Goal: Information Seeking & Learning: Check status

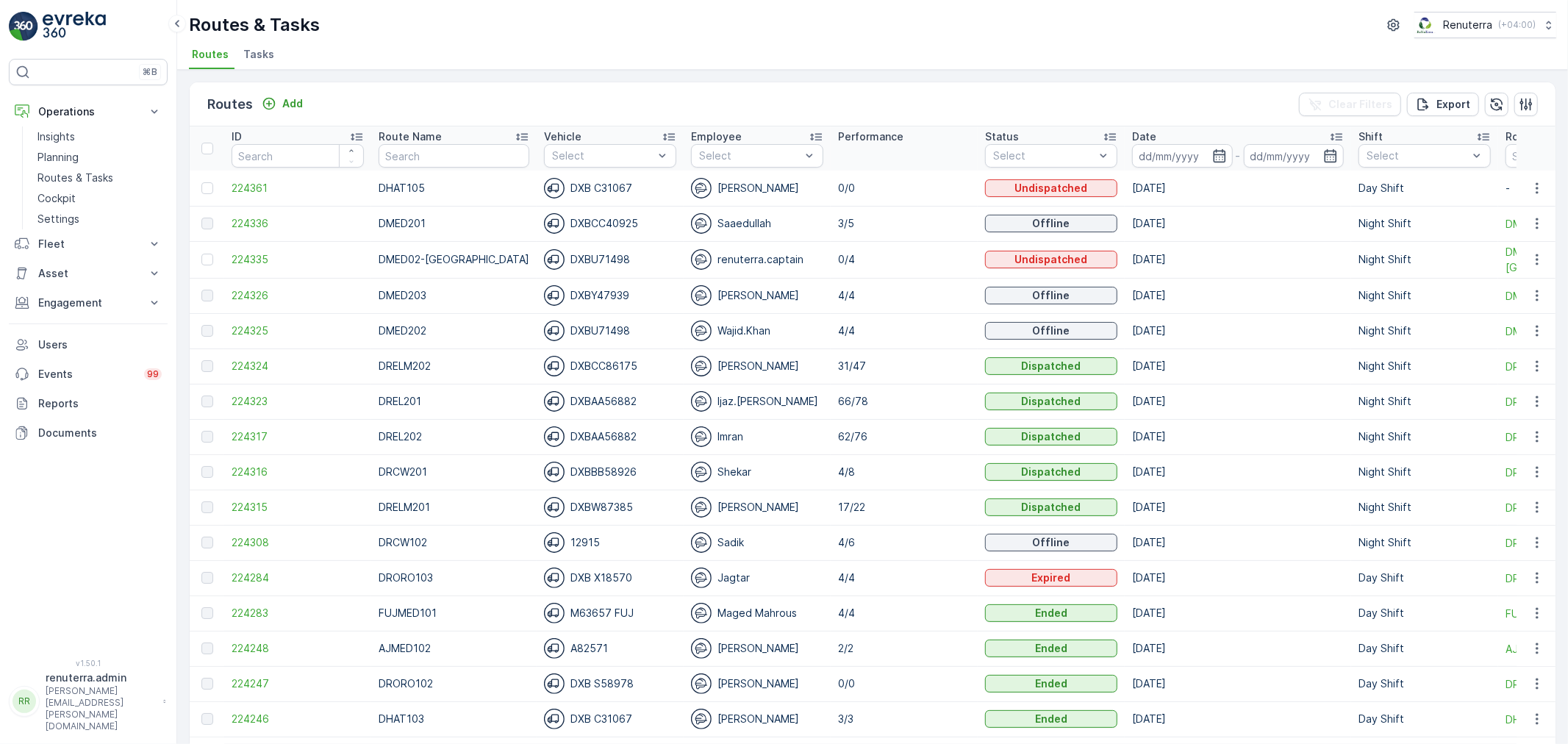
click at [1280, 210] on td "[DATE]" at bounding box center [1237, 224] width 226 height 35
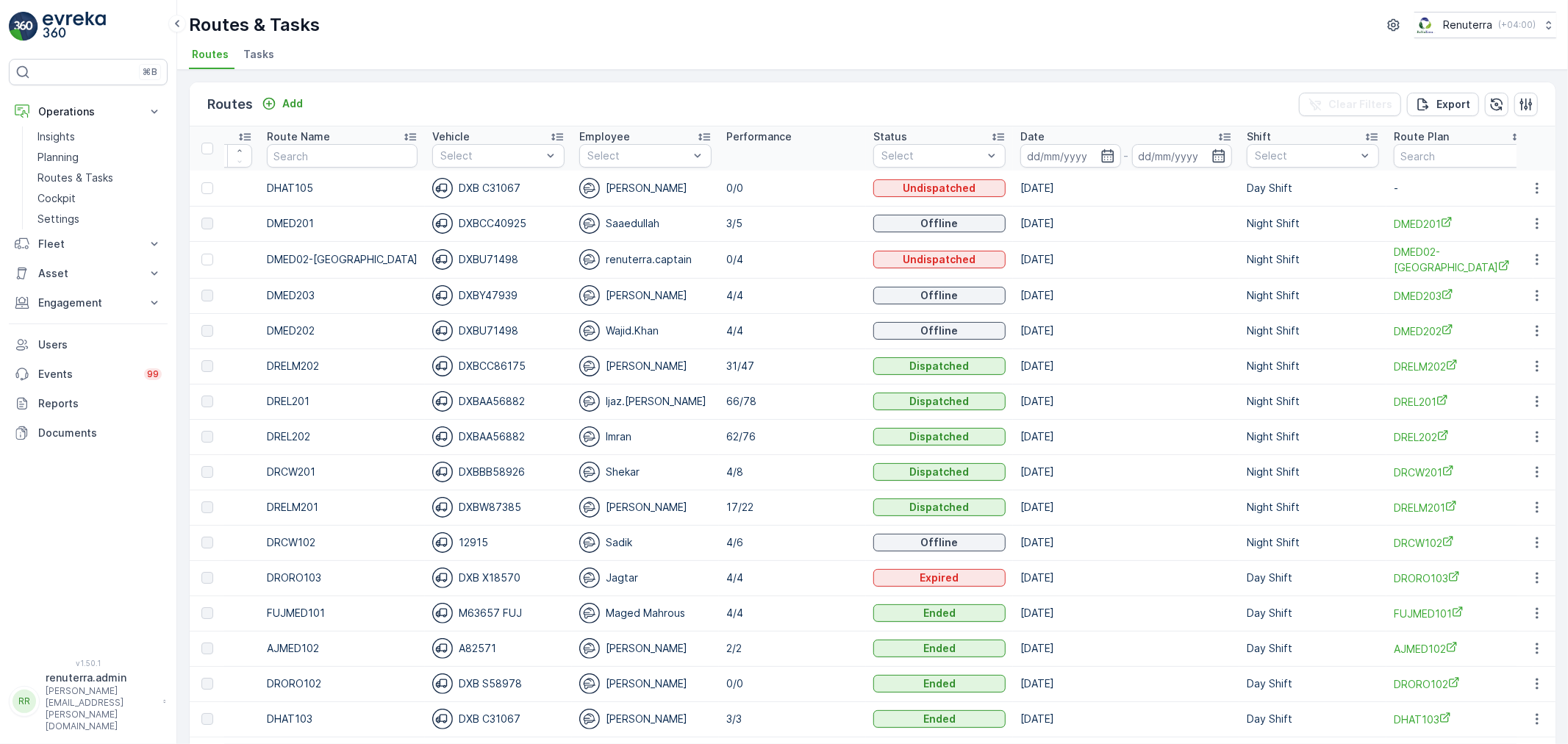
scroll to position [0, 113]
click at [1270, 256] on p "Night Shift" at bounding box center [1297, 263] width 55 height 15
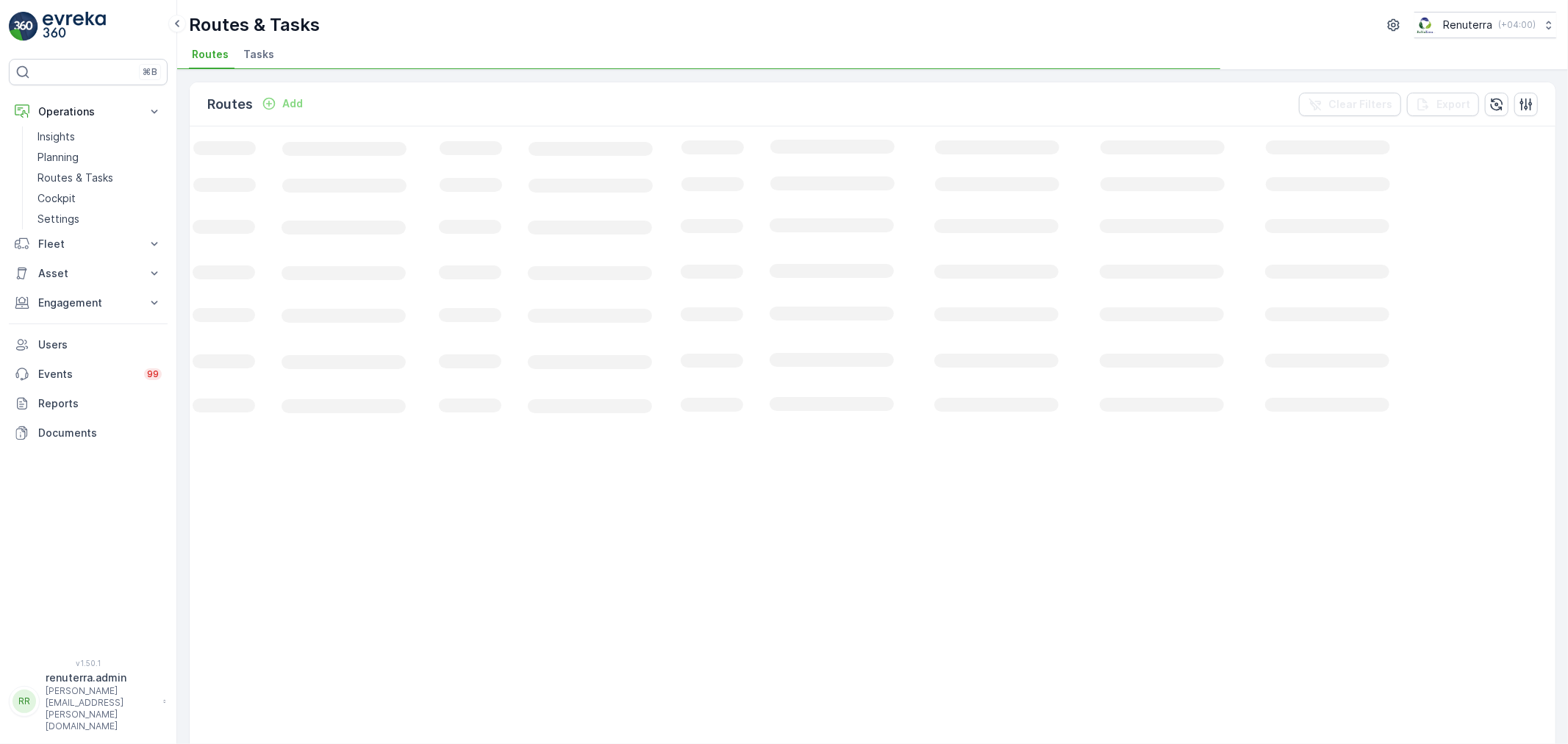
scroll to position [0, 49]
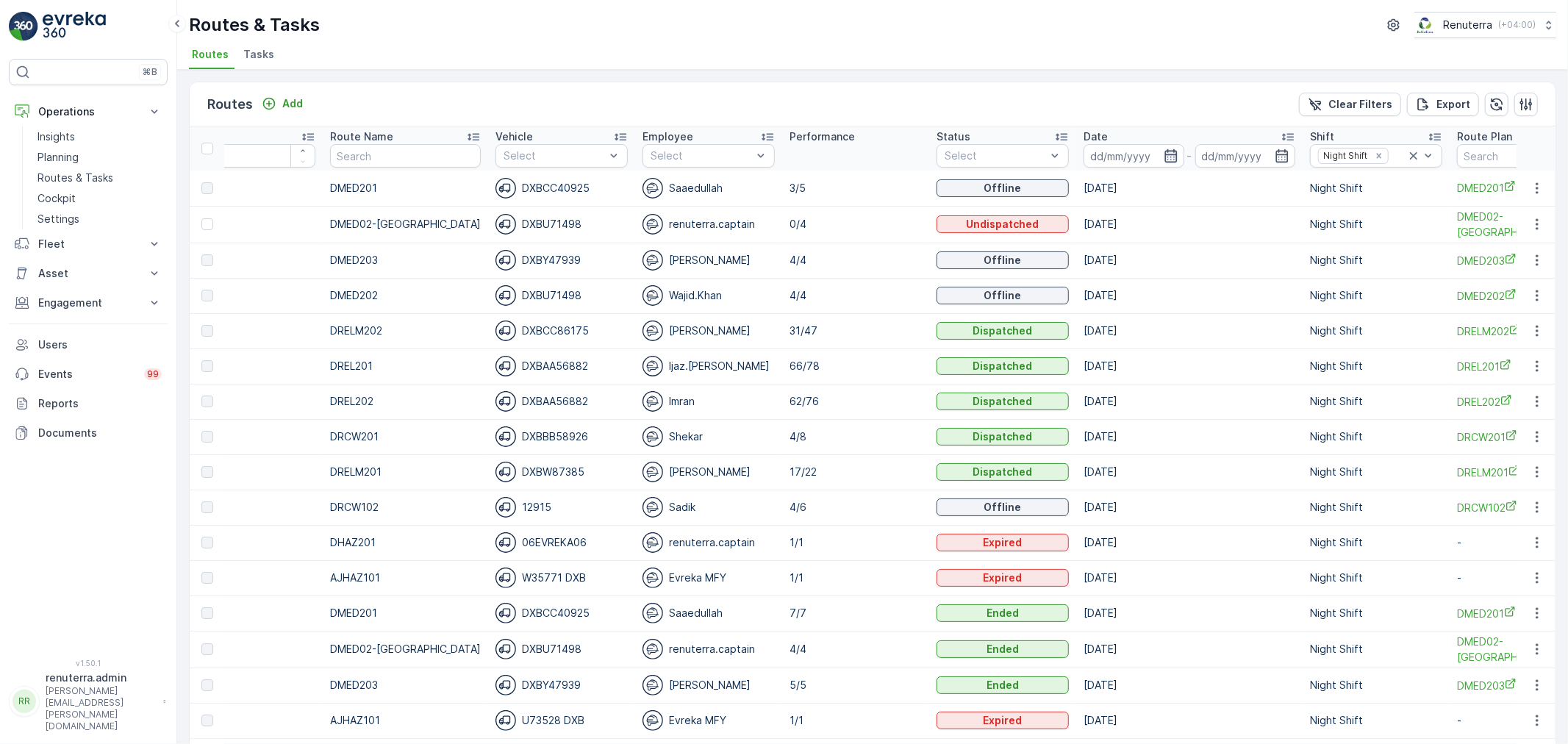
click at [1164, 158] on icon "button" at bounding box center [1171, 156] width 15 height 15
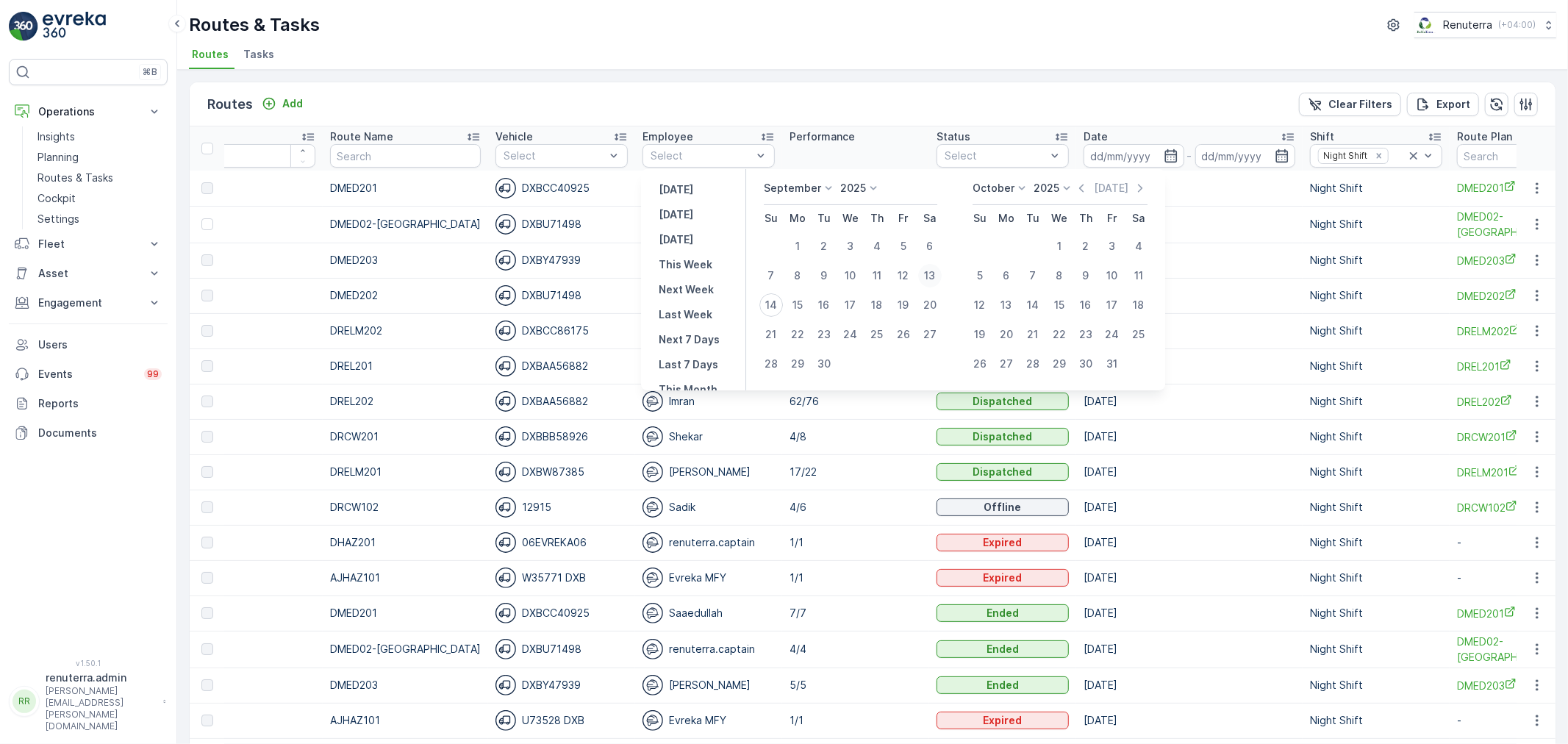
click at [929, 277] on div "13" at bounding box center [930, 276] width 24 height 24
type input "[DATE]"
click at [929, 277] on div "13" at bounding box center [930, 276] width 24 height 24
type input "[DATE]"
click at [929, 277] on div "13" at bounding box center [930, 276] width 24 height 24
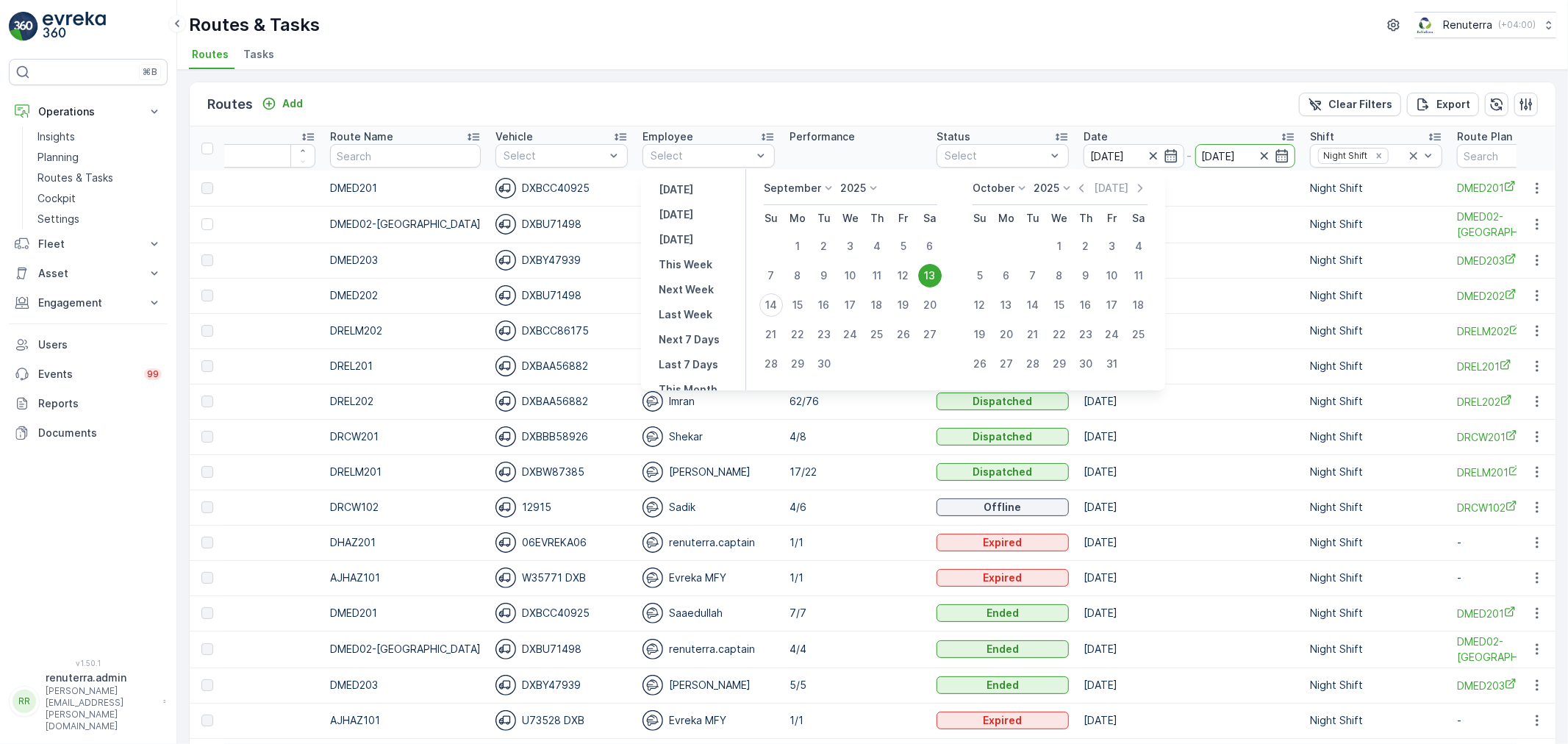
click at [929, 278] on td "Offline" at bounding box center [1003, 295] width 147 height 35
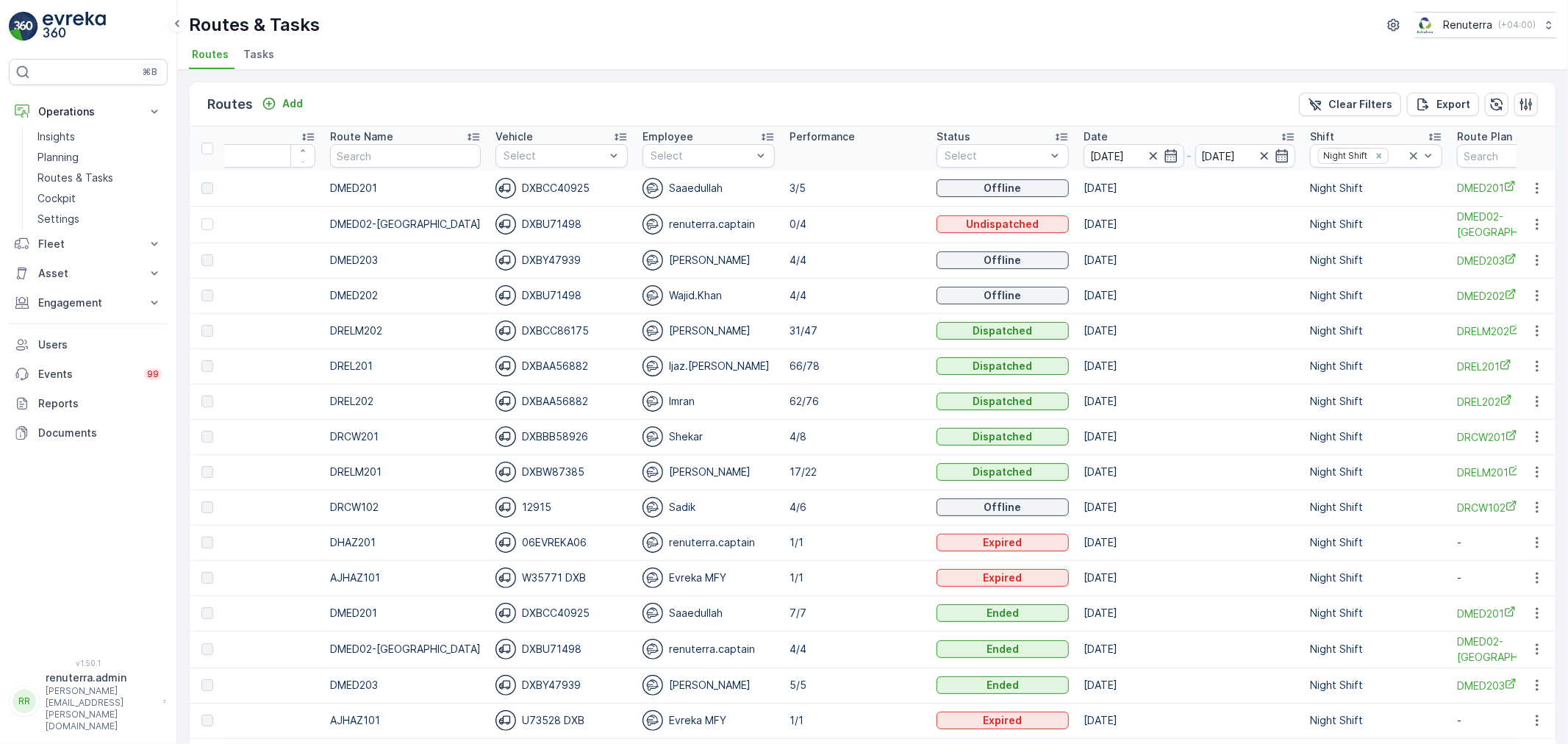
click at [929, 278] on td "Offline" at bounding box center [1003, 295] width 147 height 35
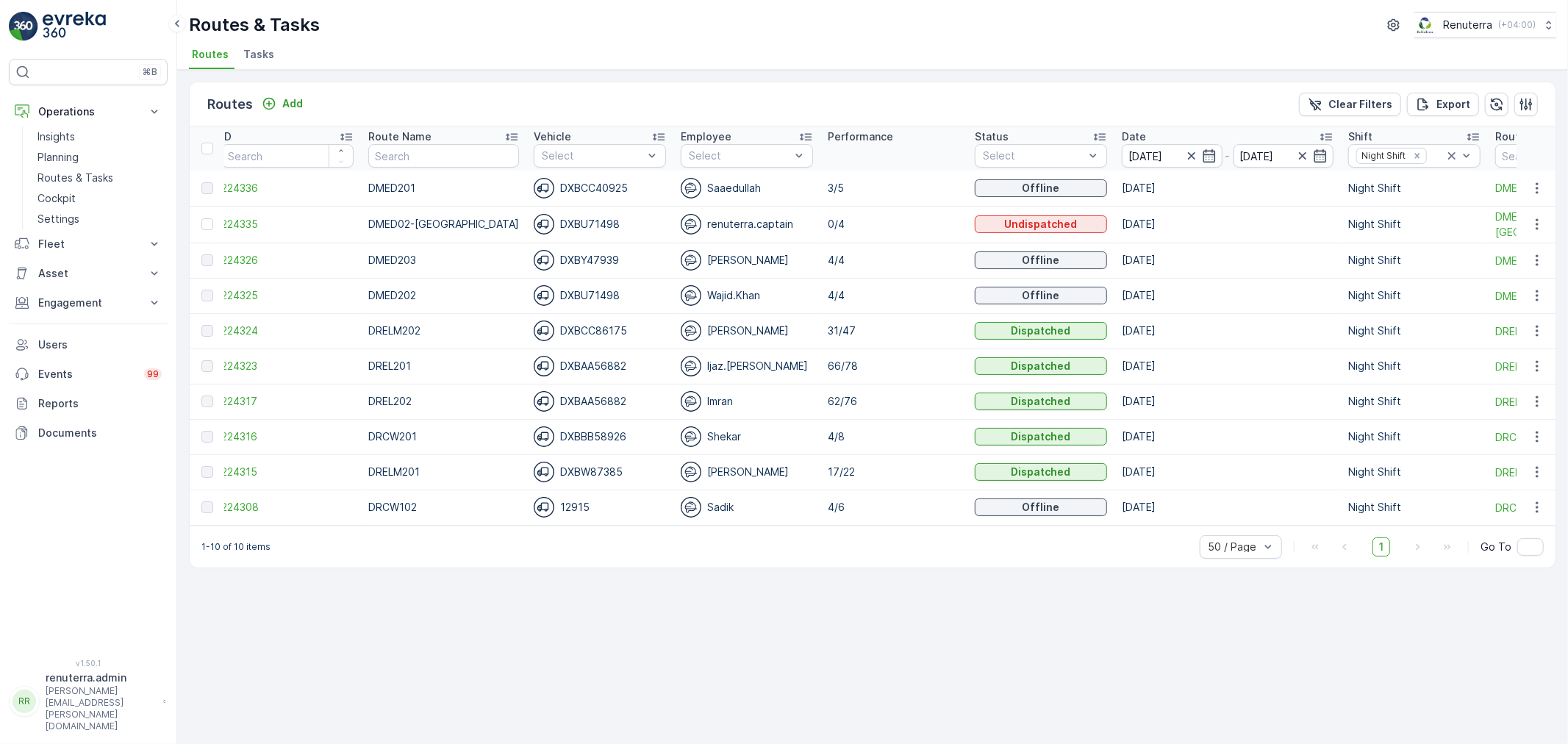
scroll to position [0, 8]
click at [243, 432] on span "224316" at bounding box center [289, 437] width 133 height 15
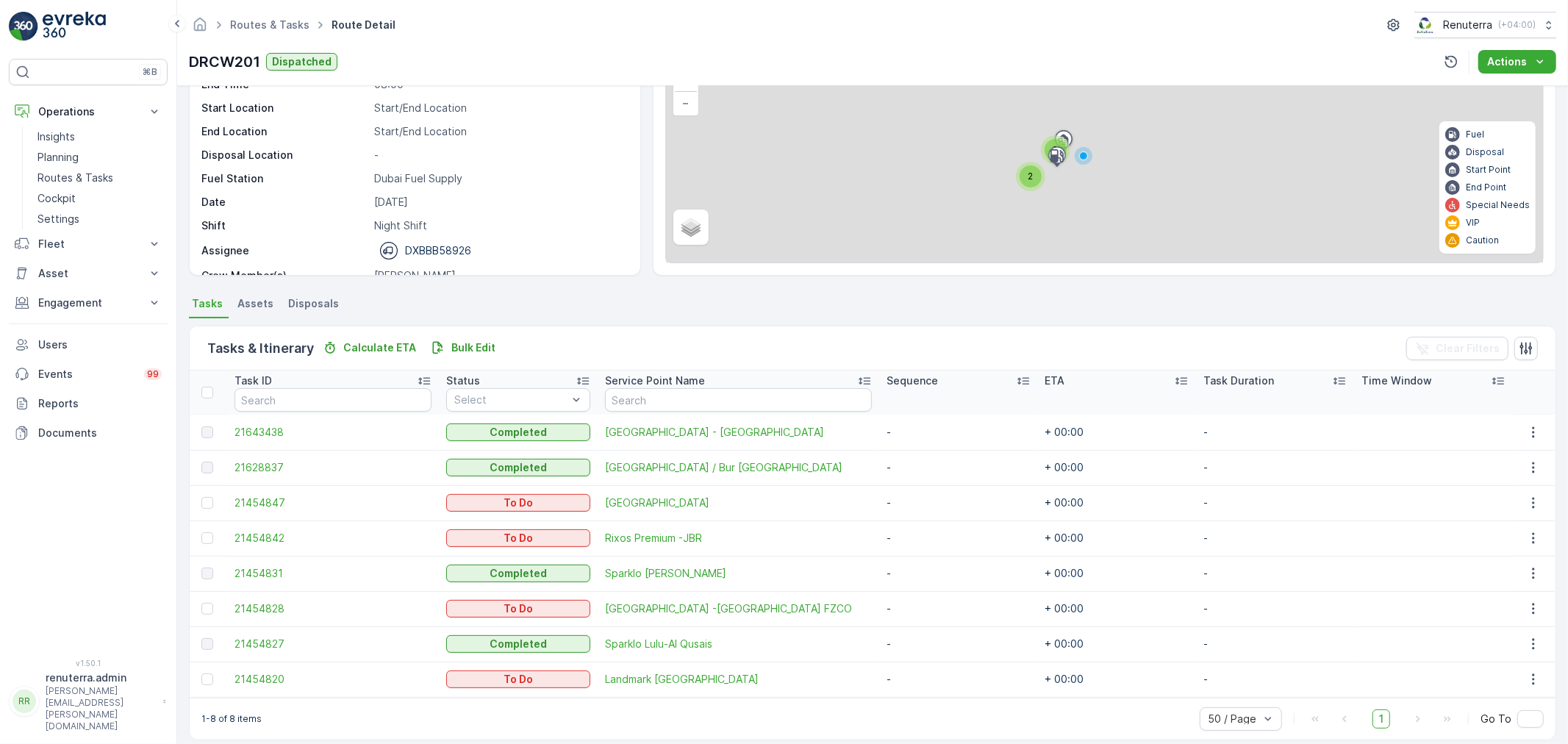
scroll to position [130, 0]
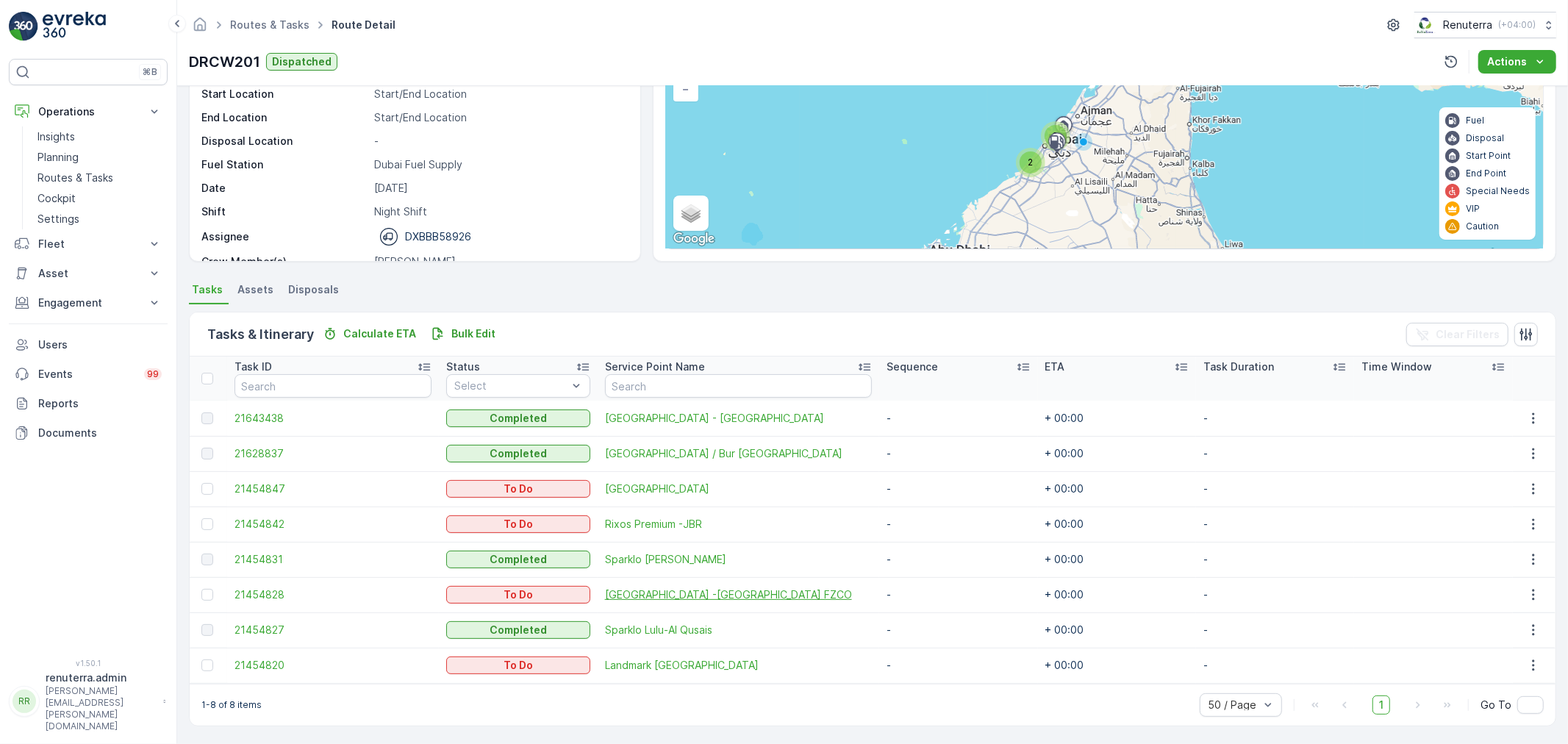
click at [664, 588] on span "[GEOGRAPHIC_DATA] -[GEOGRAPHIC_DATA] FZCO" at bounding box center [739, 595] width 267 height 15
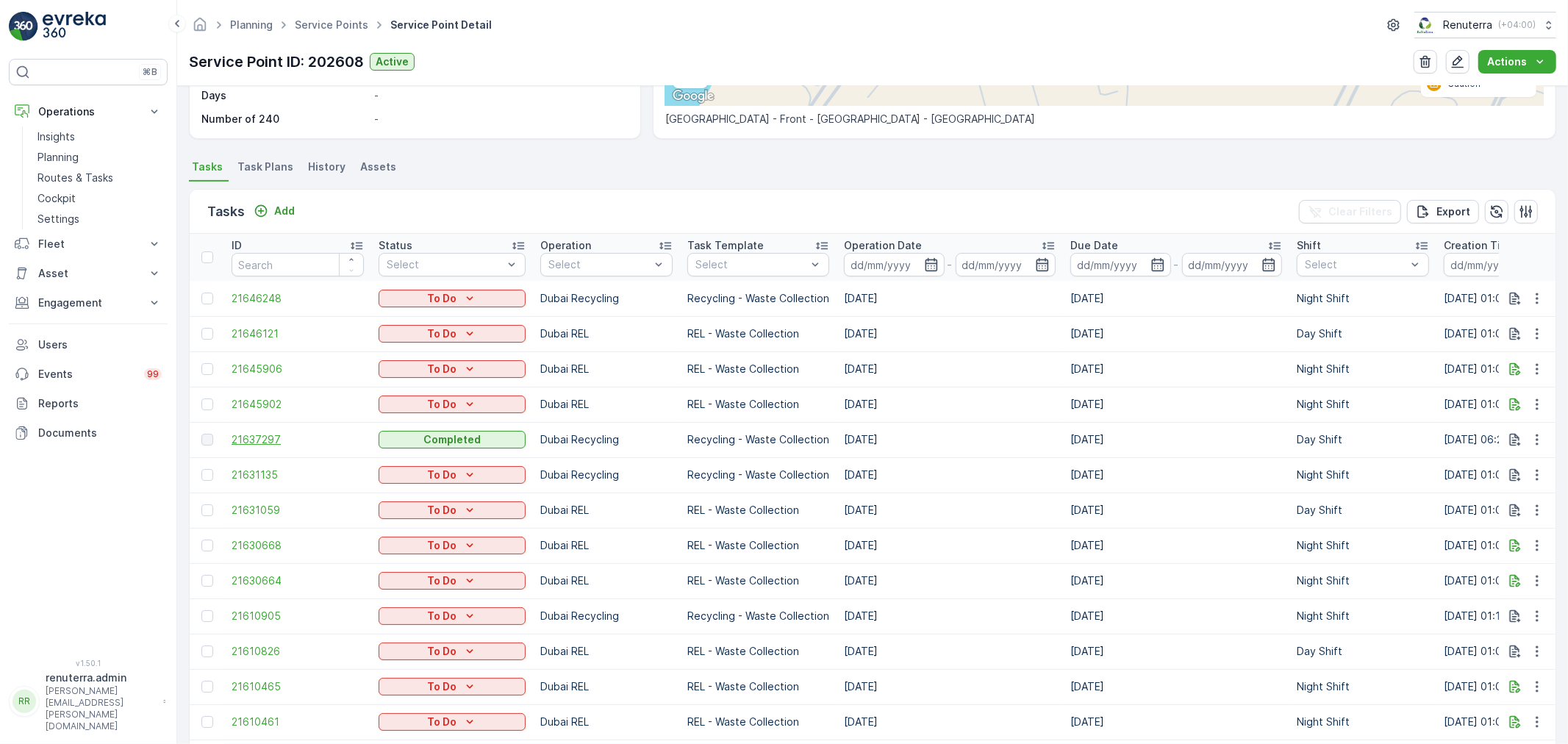
click at [256, 439] on span "21637297" at bounding box center [298, 440] width 133 height 15
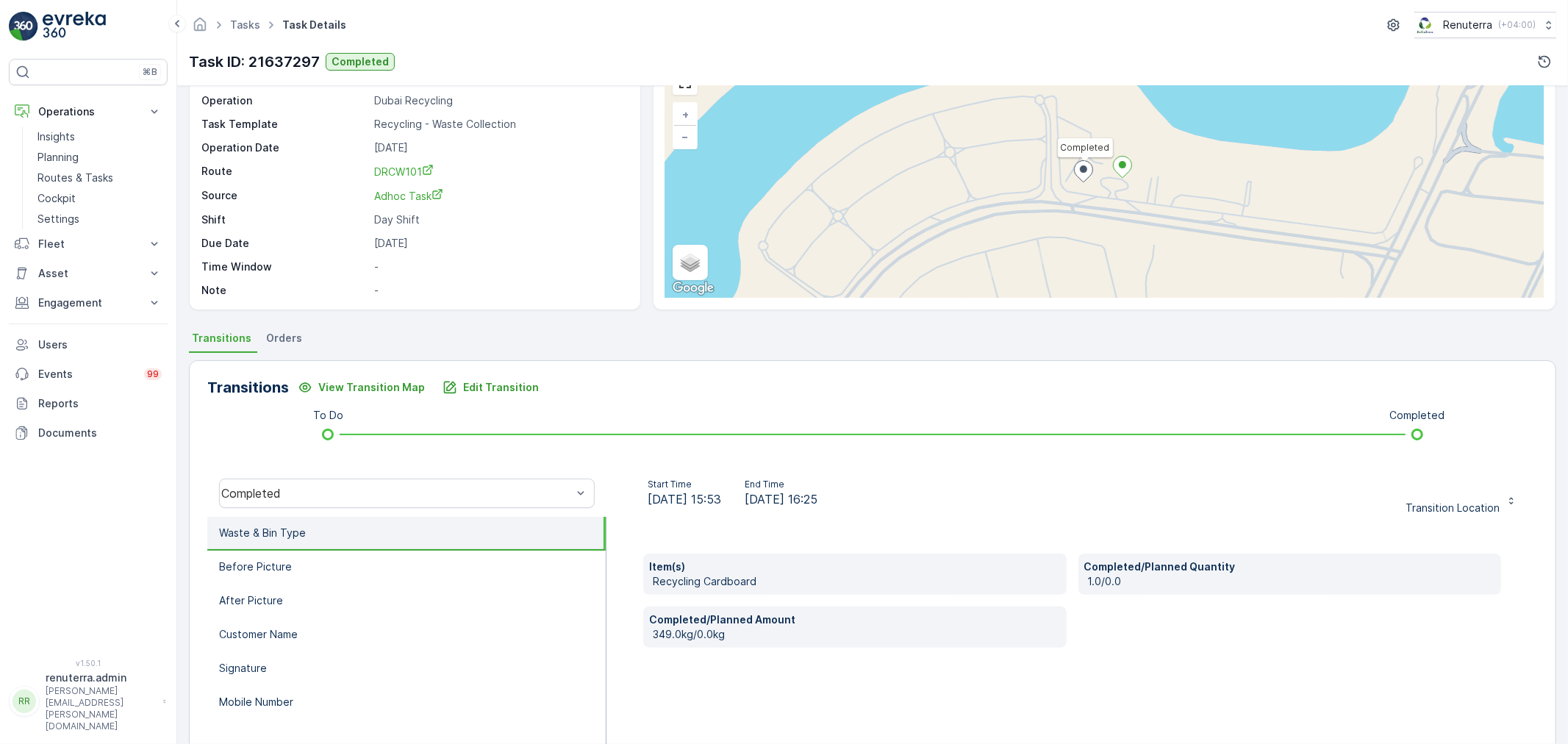
scroll to position [164, 0]
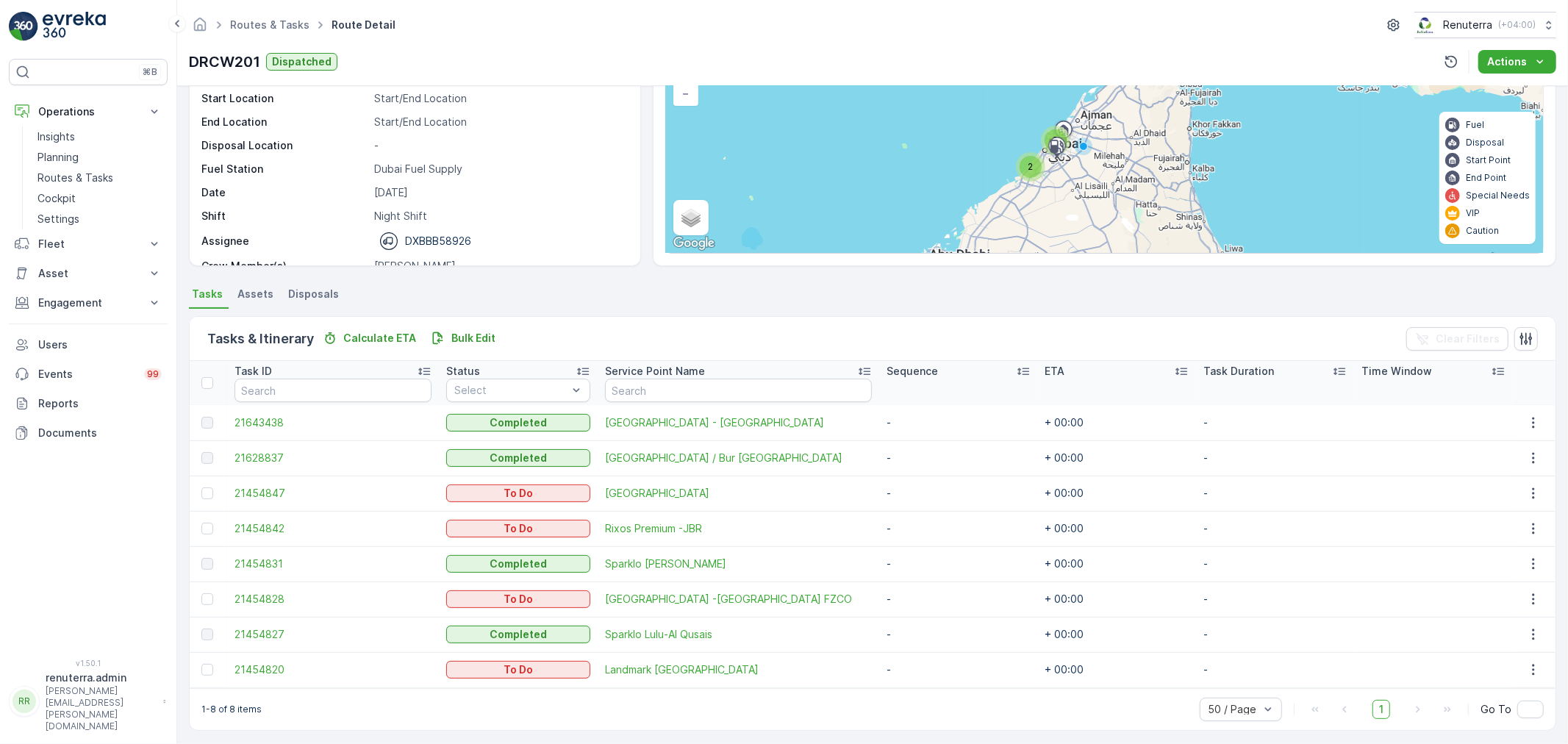
scroll to position [130, 0]
